Goal: Find specific page/section: Find specific page/section

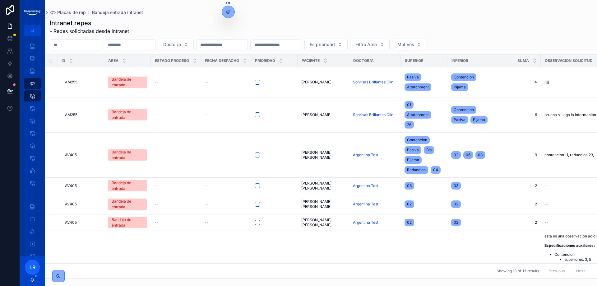
scroll to position [311, 27]
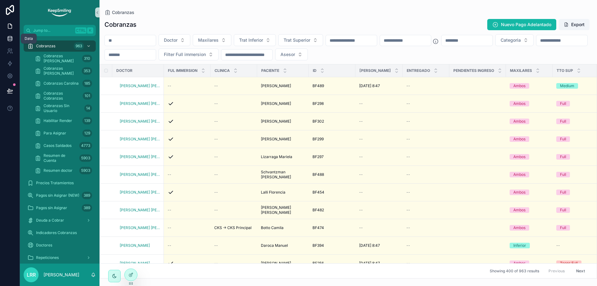
click at [11, 41] on icon at bounding box center [10, 40] width 4 height 2
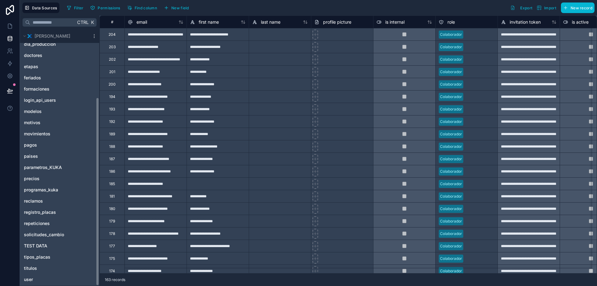
scroll to position [93, 0]
click at [36, 144] on span "pagos" at bounding box center [30, 143] width 13 height 6
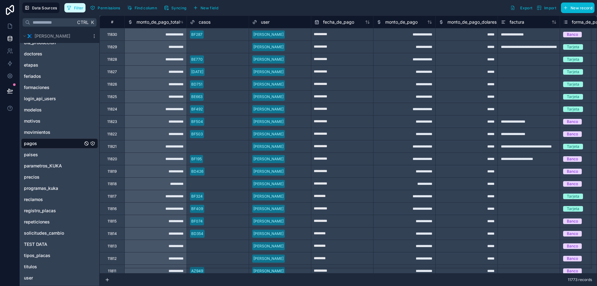
click at [78, 6] on span "Filter" at bounding box center [79, 8] width 10 height 5
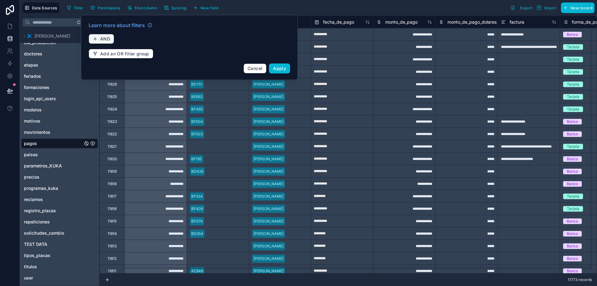
click at [112, 40] on button "AND" at bounding box center [101, 39] width 25 height 10
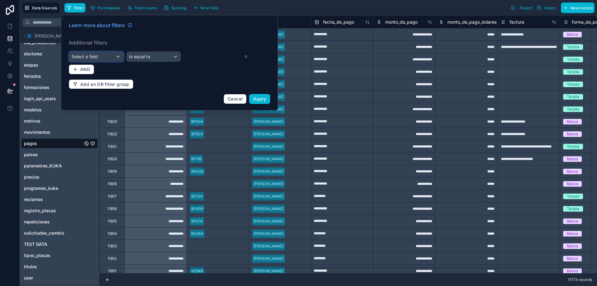
click at [111, 53] on div "Select a field" at bounding box center [96, 57] width 54 height 10
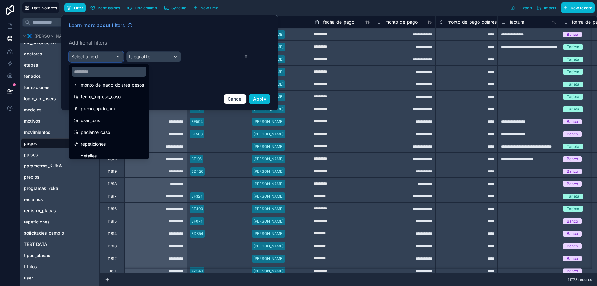
scroll to position [198, 0]
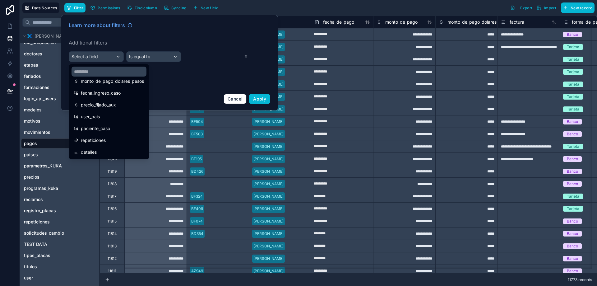
click at [218, 84] on div at bounding box center [169, 62] width 217 height 95
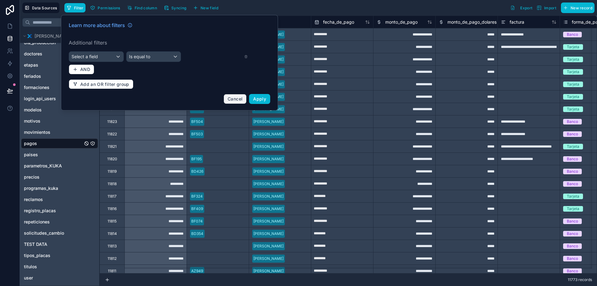
click at [227, 96] on button "Cancel" at bounding box center [234, 99] width 23 height 10
